Goal: Information Seeking & Learning: Learn about a topic

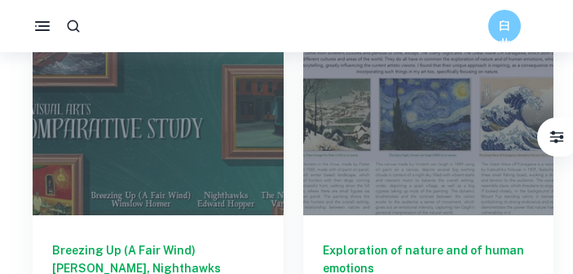
scroll to position [2383, 0]
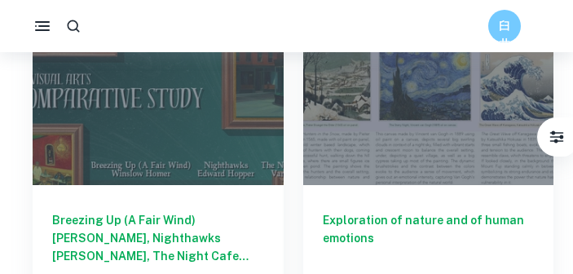
click at [289, 7] on div "臼井" at bounding box center [286, 26] width 573 height 52
drag, startPoint x: 273, startPoint y: 0, endPoint x: 205, endPoint y: 18, distance: 70.0
click at [205, 18] on div "臼井" at bounding box center [286, 26] width 573 height 33
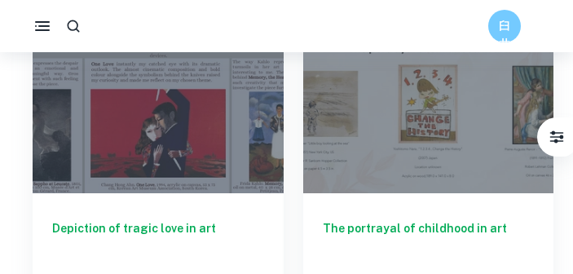
scroll to position [1712, 0]
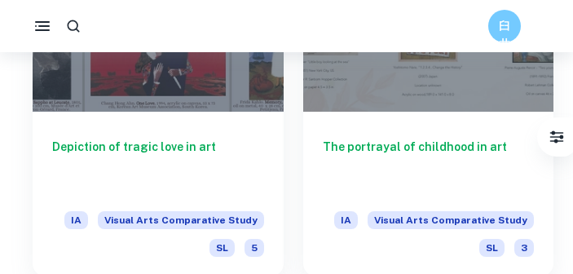
click at [184, 84] on div at bounding box center [158, 18] width 251 height 188
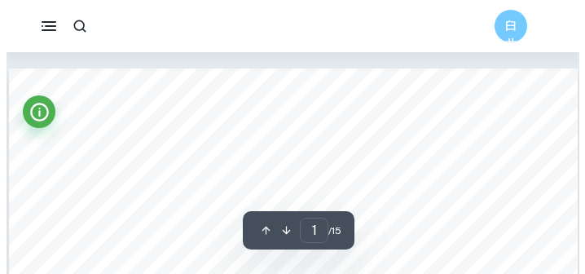
scroll to position [82, 0]
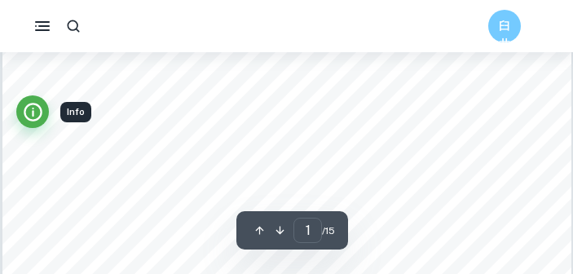
click at [40, 106] on icon "Info" at bounding box center [33, 112] width 19 height 19
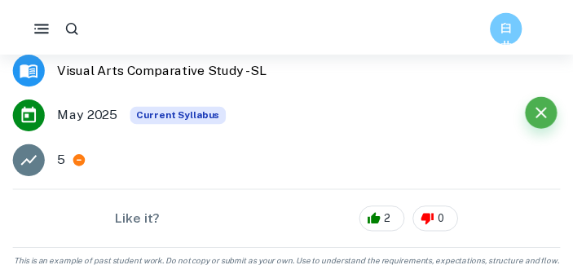
scroll to position [0, 0]
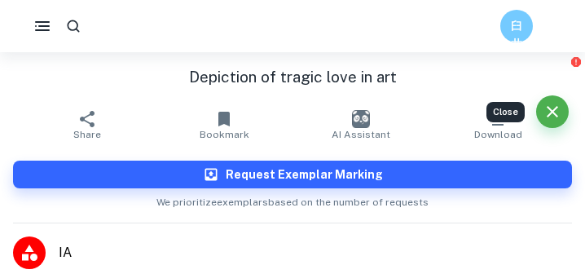
click at [552, 111] on icon "Close" at bounding box center [552, 111] width 11 height 11
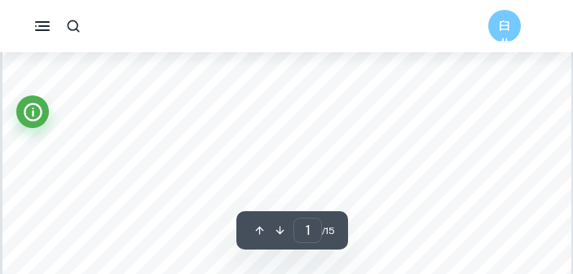
scroll to position [1, 0]
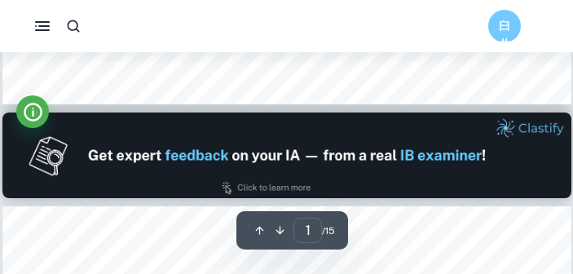
type input "2"
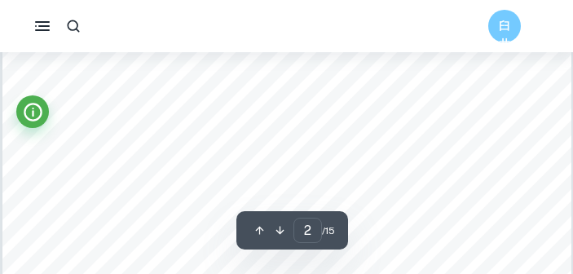
scroll to position [470, 0]
